Goal: Task Accomplishment & Management: Use online tool/utility

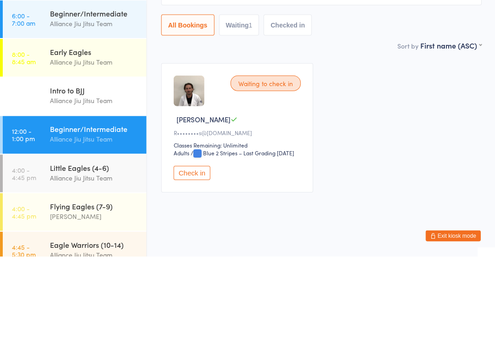
scroll to position [20, 0]
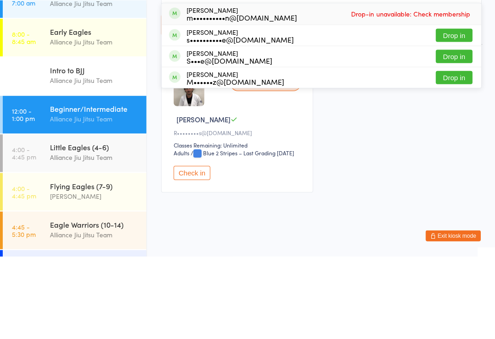
type input "Stu"
click at [455, 112] on button "Drop in" at bounding box center [453, 118] width 37 height 13
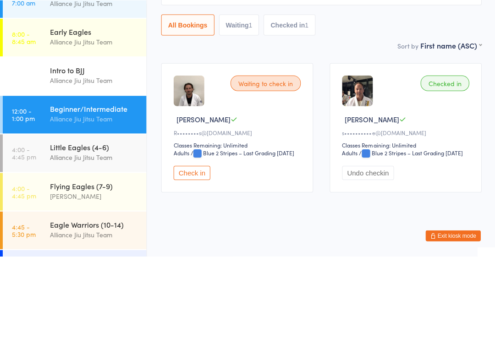
click at [232, 67] on input "search" at bounding box center [321, 77] width 320 height 21
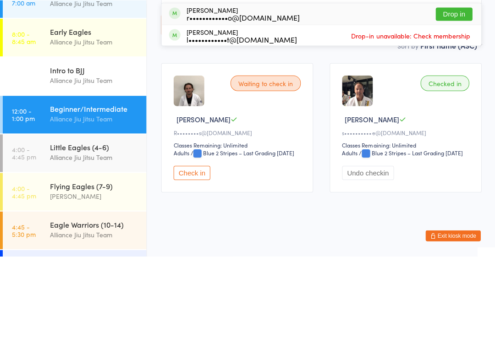
type input "Remi"
click at [448, 91] on button "Drop in" at bounding box center [453, 97] width 37 height 13
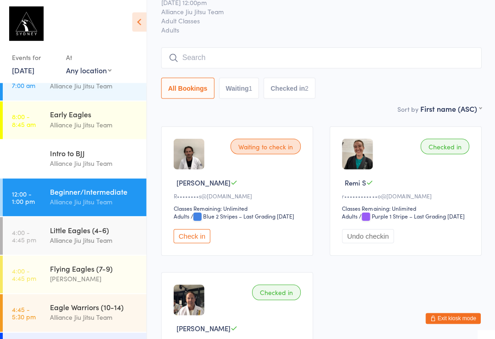
click at [236, 59] on input "search" at bounding box center [321, 58] width 320 height 21
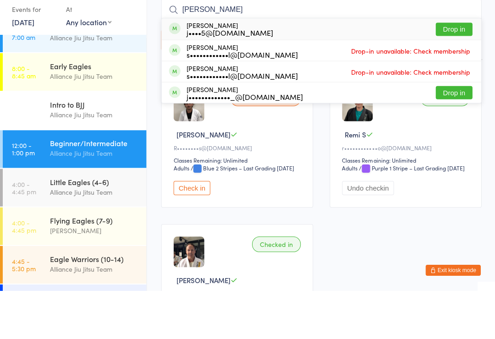
type input "[PERSON_NAME]"
click at [233, 78] on div "j••••5@[DOMAIN_NAME]" at bounding box center [229, 81] width 87 height 7
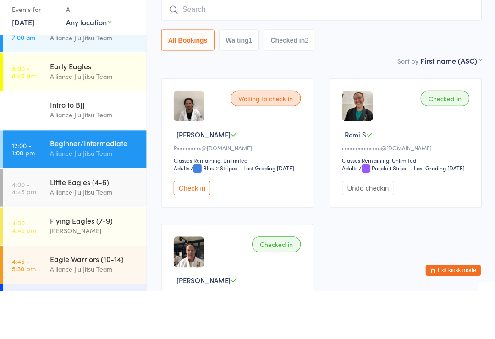
scroll to position [82, 0]
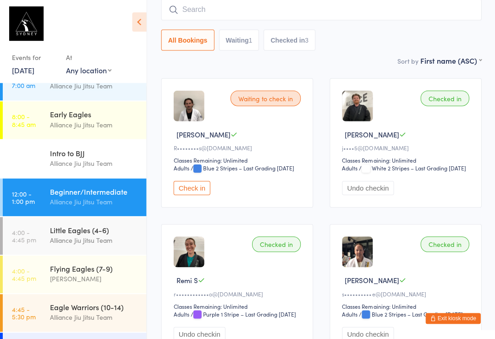
click at [197, 189] on div "Waiting to check in [PERSON_NAME]••••••••s@[DOMAIN_NAME] Classes Remaining: Unl…" at bounding box center [237, 142] width 152 height 129
click at [193, 195] on button "Check in" at bounding box center [191, 188] width 37 height 14
click at [336, 12] on input "search" at bounding box center [321, 10] width 320 height 21
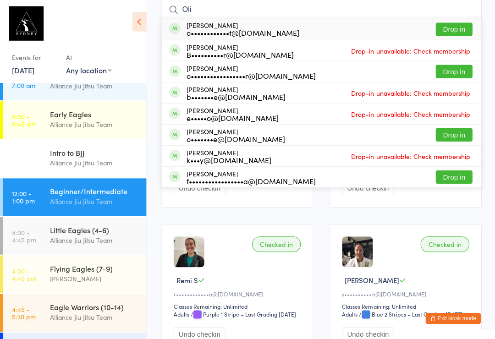
type input "Oli"
click at [454, 30] on button "Drop in" at bounding box center [453, 29] width 37 height 13
